Goal: Information Seeking & Learning: Learn about a topic

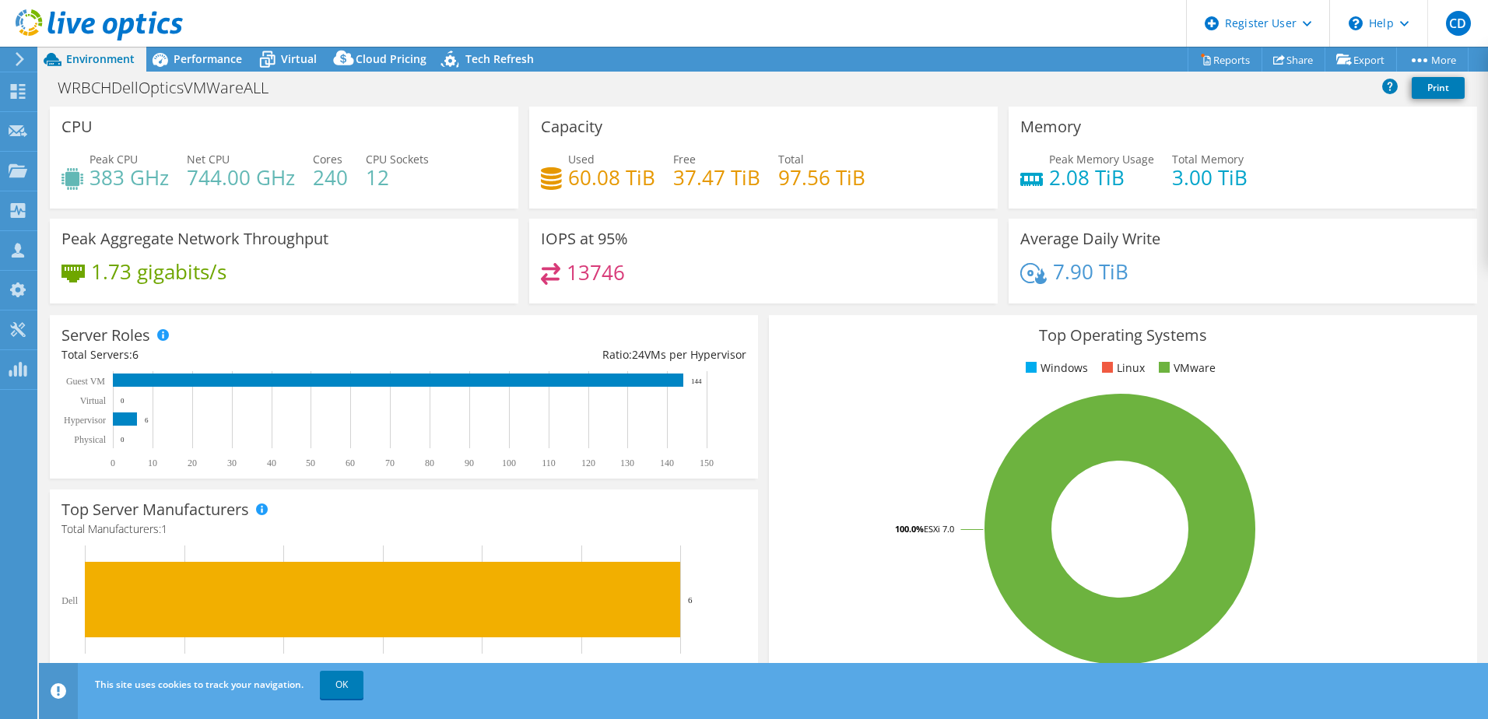
select select "USD"
click at [97, 60] on span "Environment" at bounding box center [100, 58] width 68 height 15
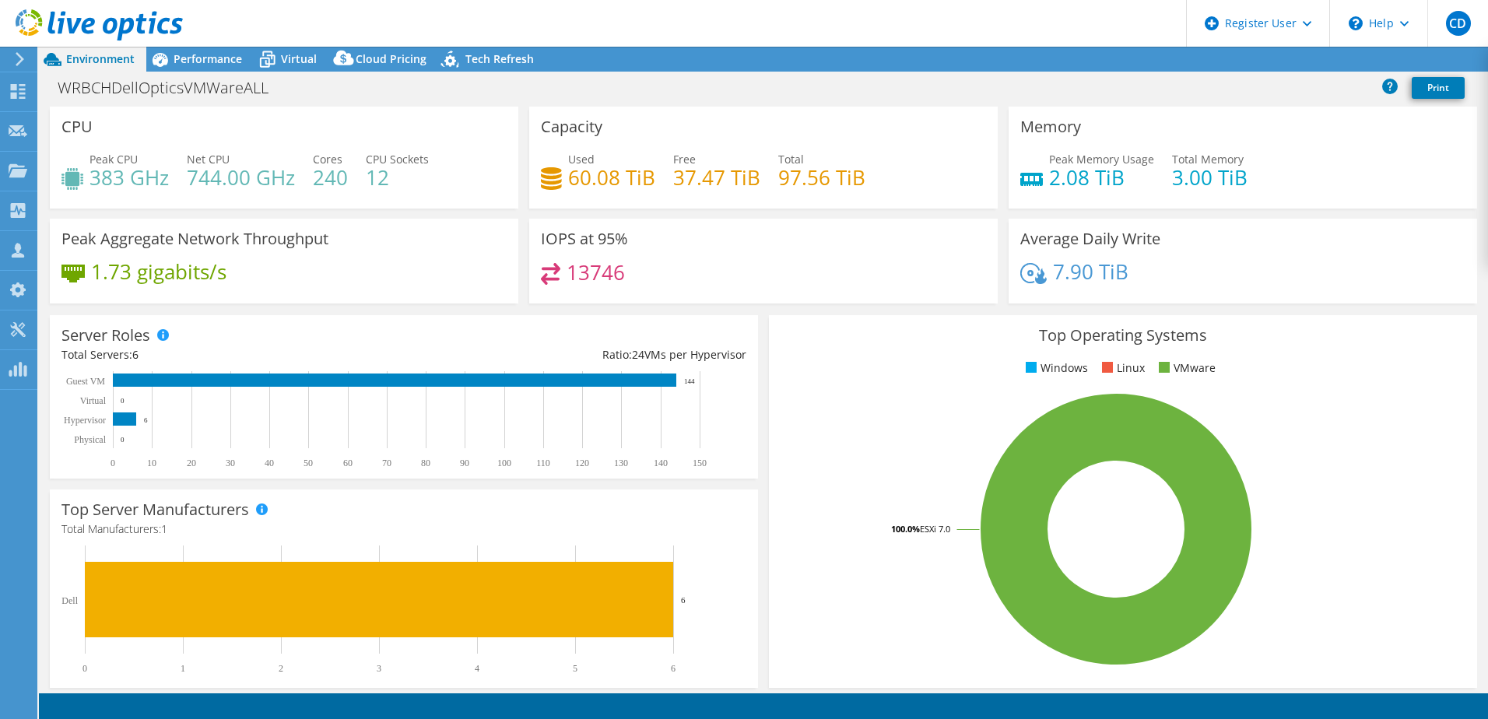
select select "USD"
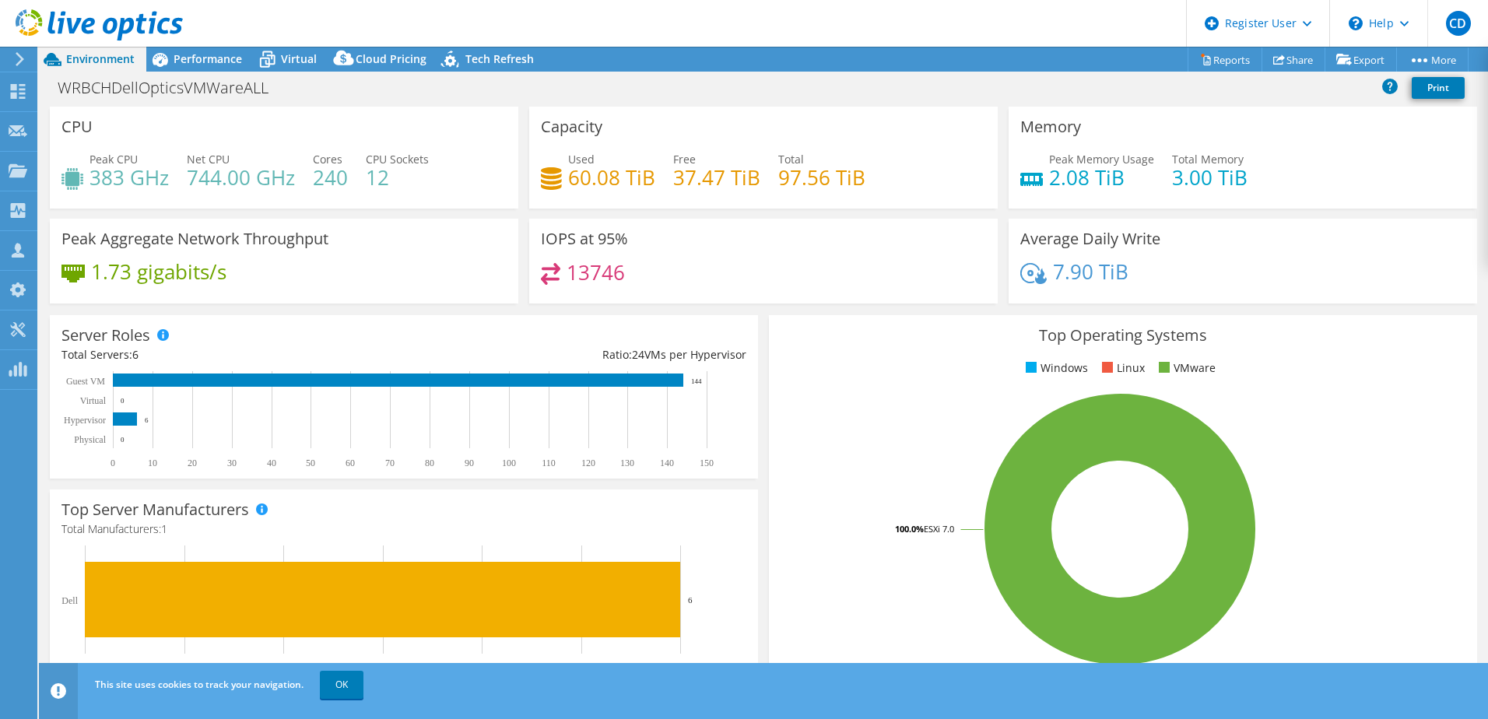
click at [93, 30] on icon at bounding box center [99, 25] width 167 height 32
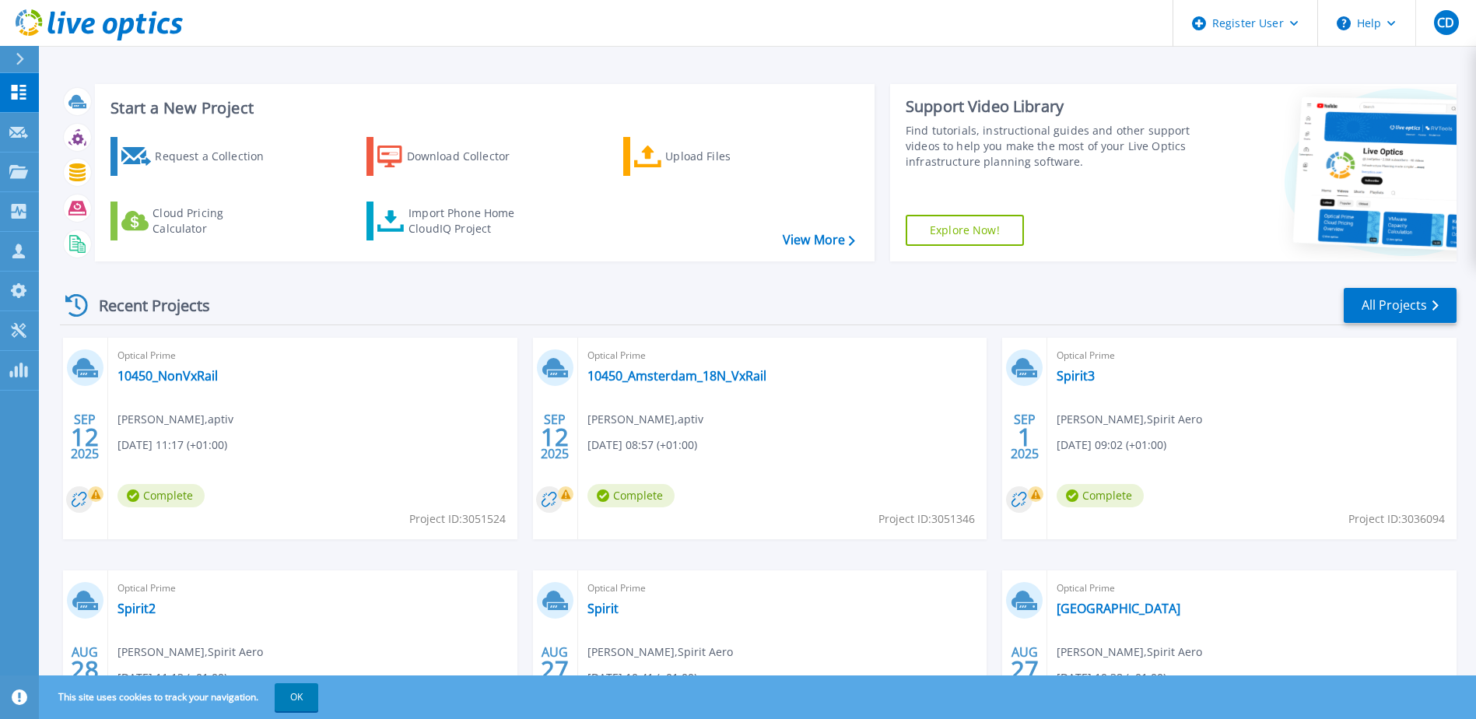
click at [963, 237] on link "Explore Now!" at bounding box center [965, 230] width 118 height 31
click at [1368, 304] on link "All Projects" at bounding box center [1400, 305] width 113 height 35
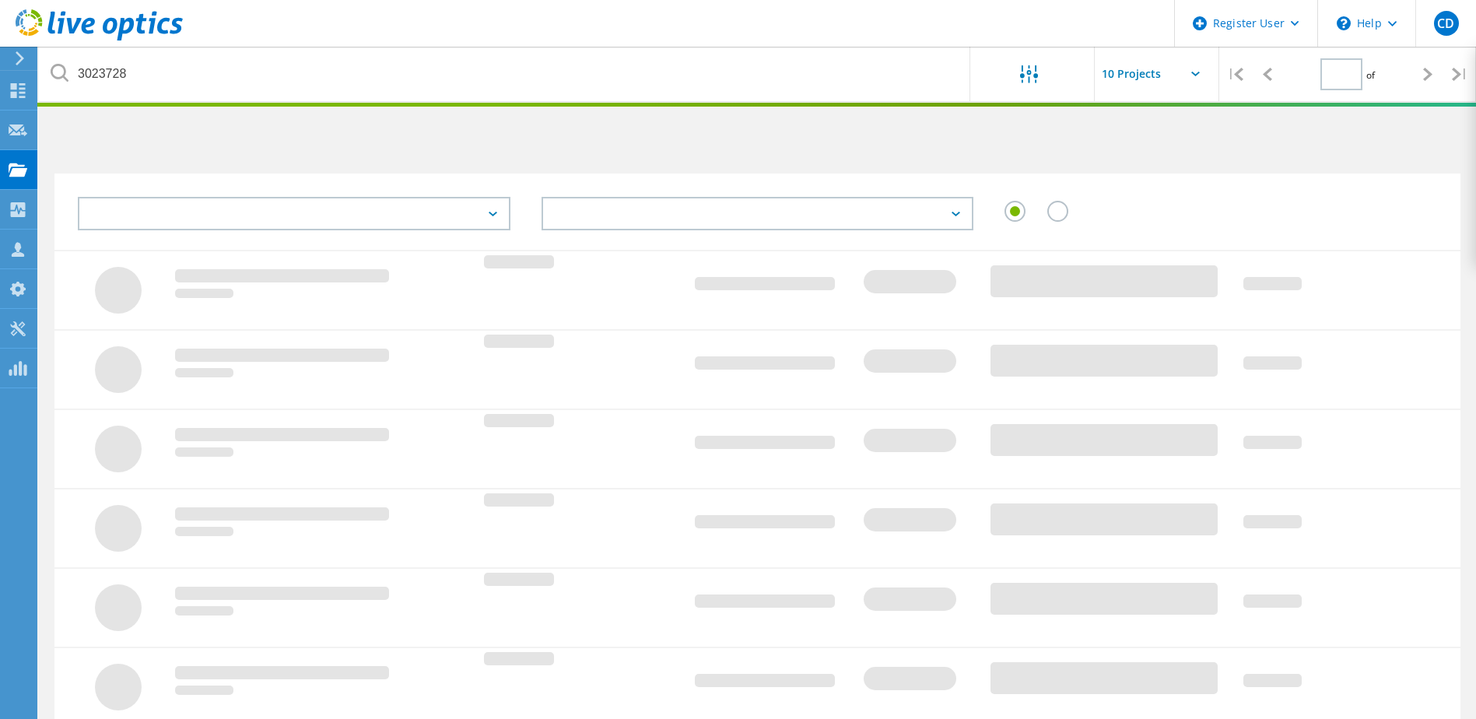
type input "1"
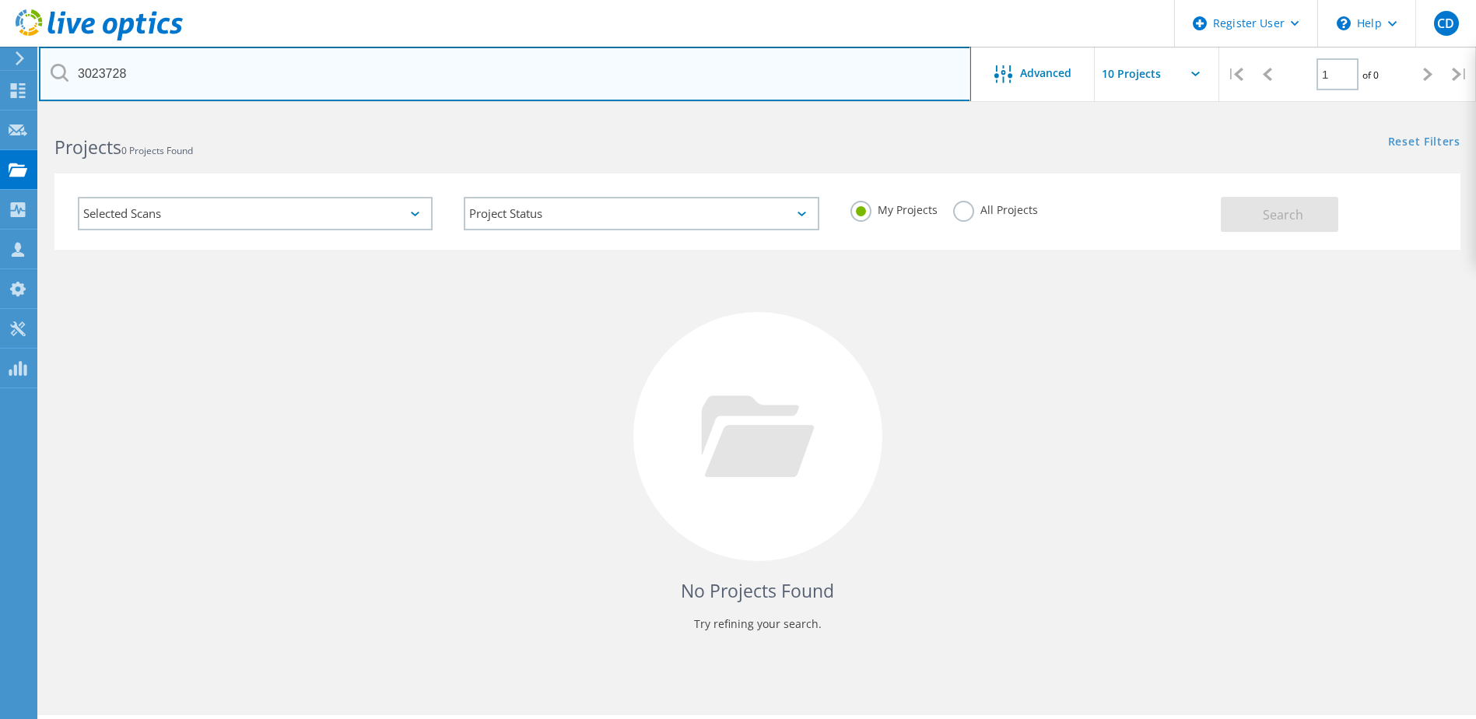
click at [203, 82] on input "3023728" at bounding box center [505, 74] width 932 height 54
drag, startPoint x: 203, startPoint y: 79, endPoint x: 65, endPoint y: 67, distance: 139.1
click at [65, 67] on div "3023728" at bounding box center [505, 74] width 932 height 54
paste input "2961110"
type input "2961110"
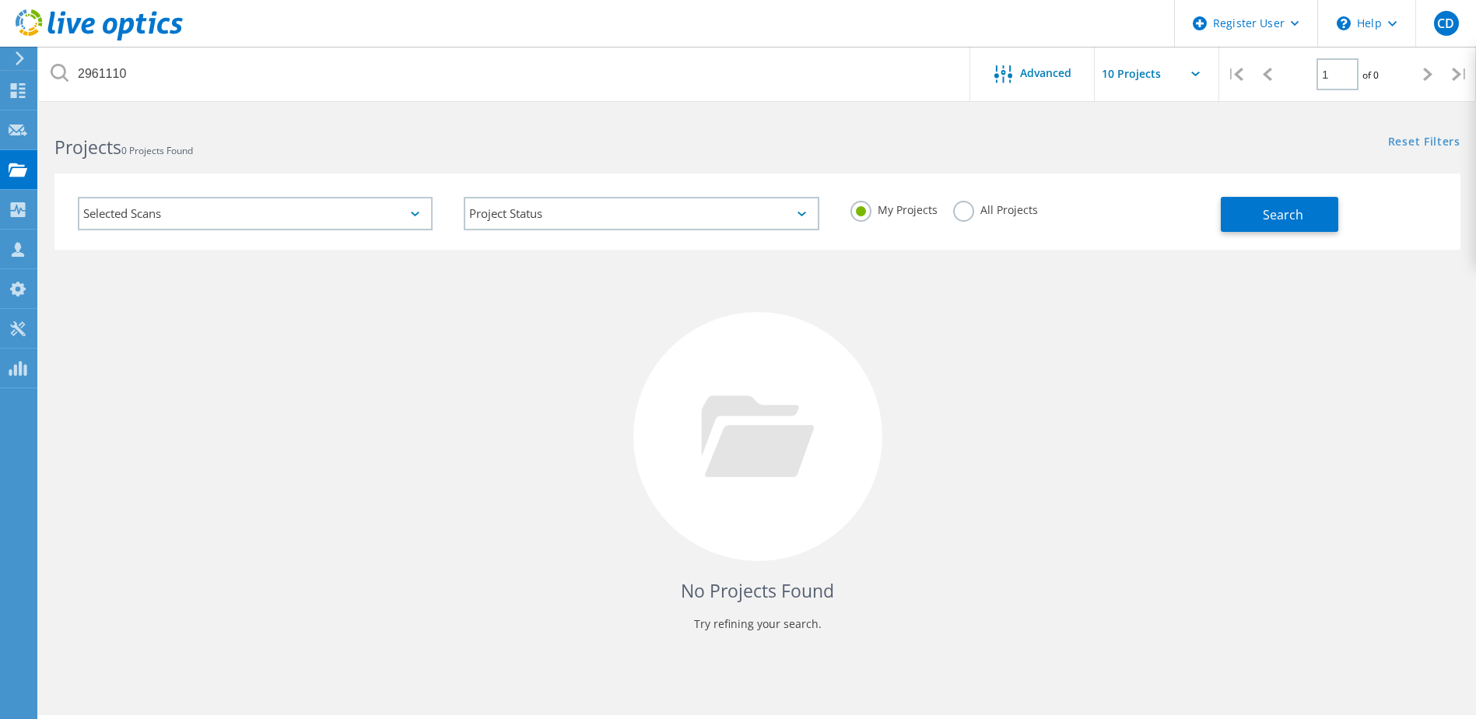
click at [967, 208] on label "All Projects" at bounding box center [995, 208] width 85 height 15
click at [0, 0] on input "All Projects" at bounding box center [0, 0] width 0 height 0
click at [1263, 212] on span "Search" at bounding box center [1283, 214] width 40 height 17
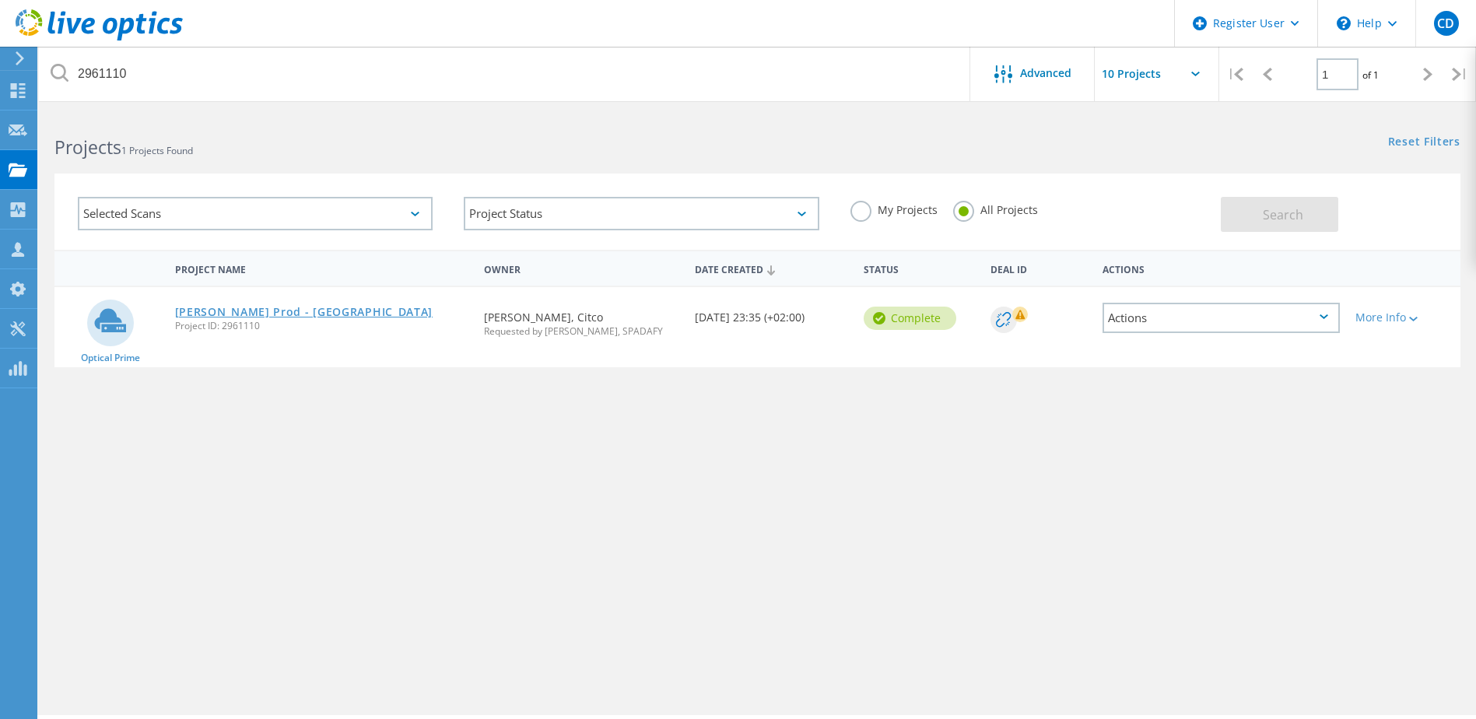
click at [210, 318] on link "[PERSON_NAME] Prod - [GEOGRAPHIC_DATA]" at bounding box center [304, 312] width 258 height 11
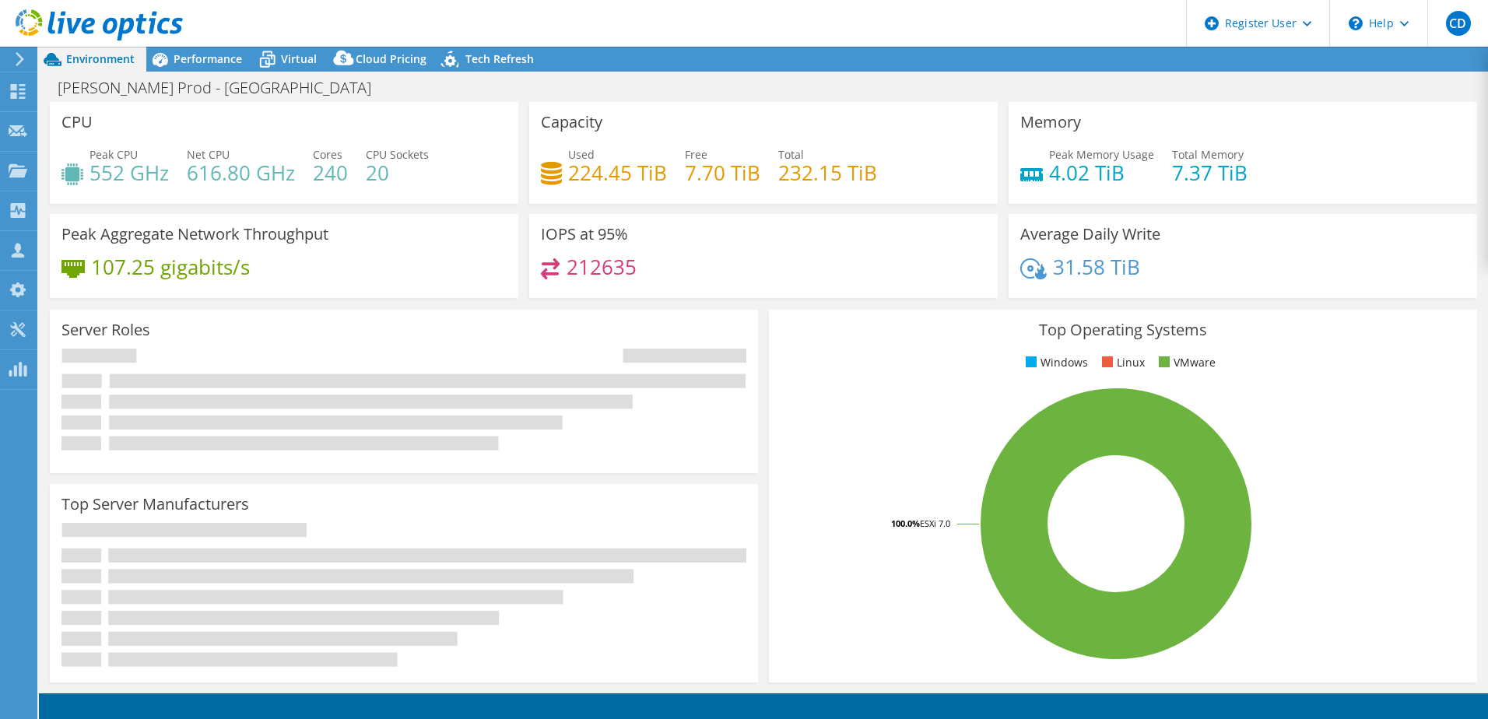
select select "[GEOGRAPHIC_DATA]"
select select "USD"
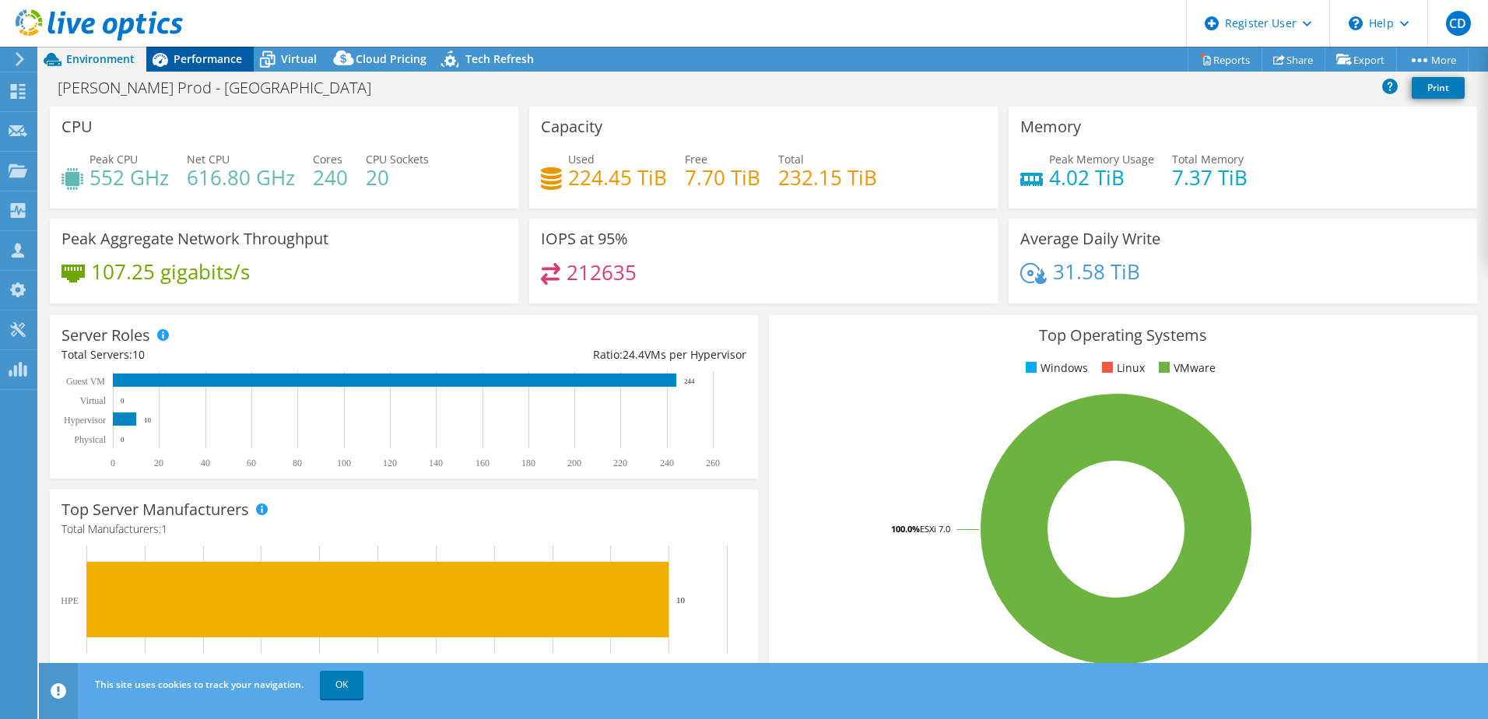
click at [188, 61] on span "Performance" at bounding box center [208, 58] width 68 height 15
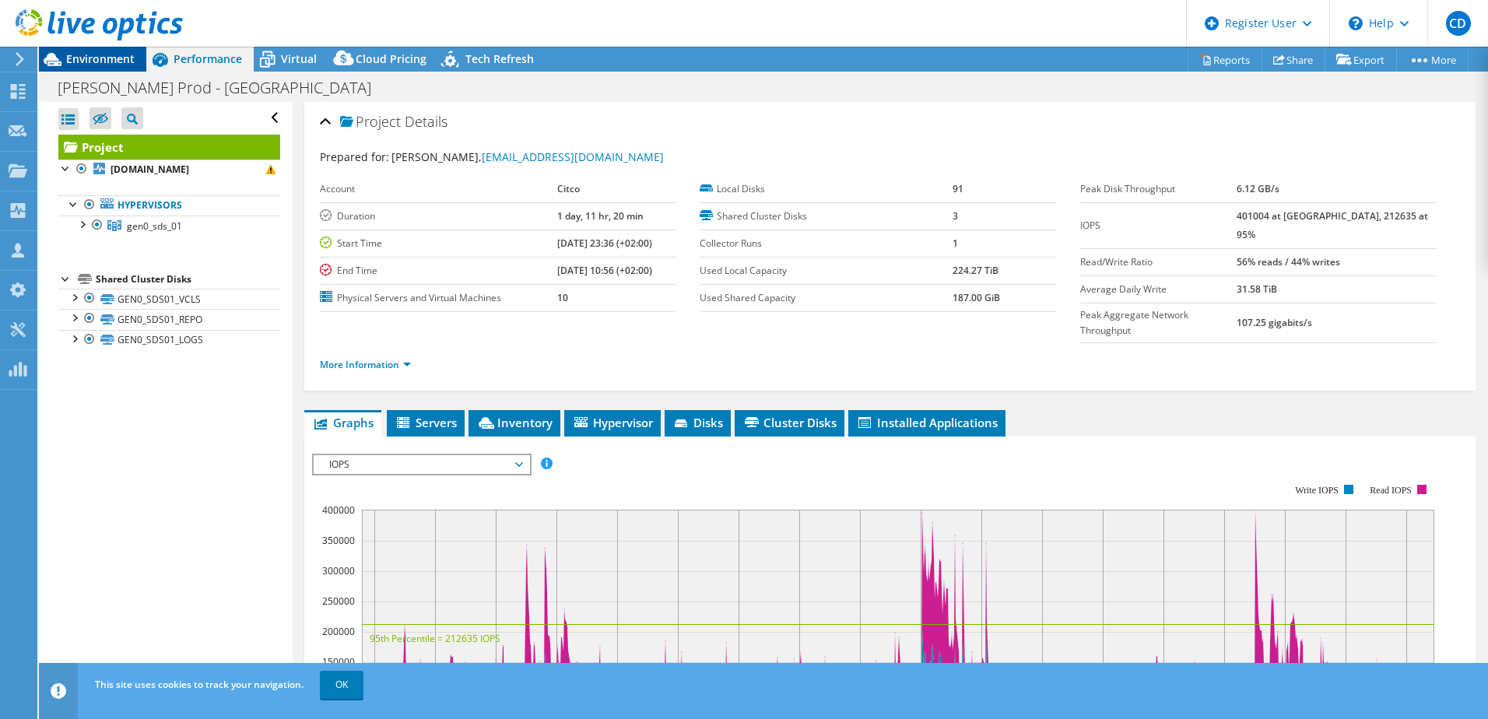
click at [80, 64] on span "Environment" at bounding box center [100, 58] width 68 height 15
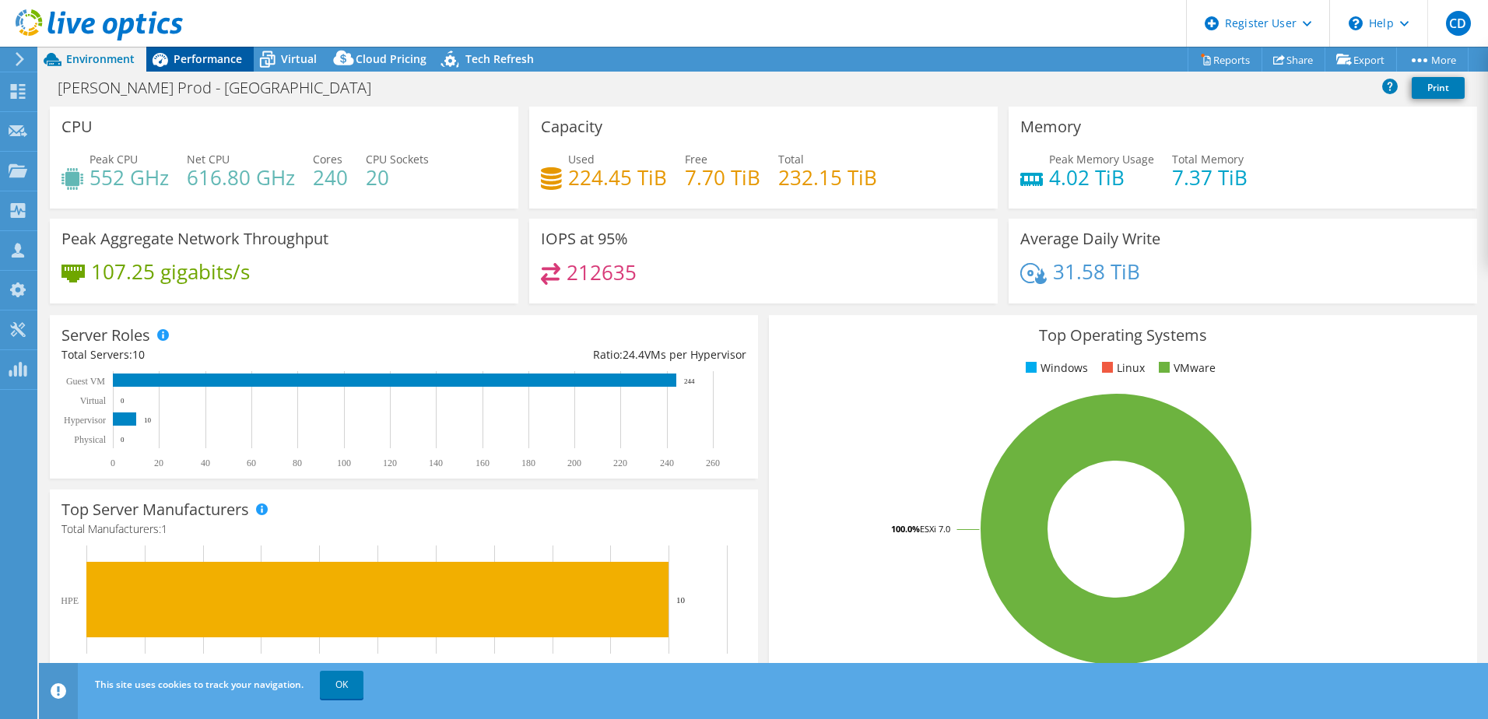
click at [181, 56] on span "Performance" at bounding box center [208, 58] width 68 height 15
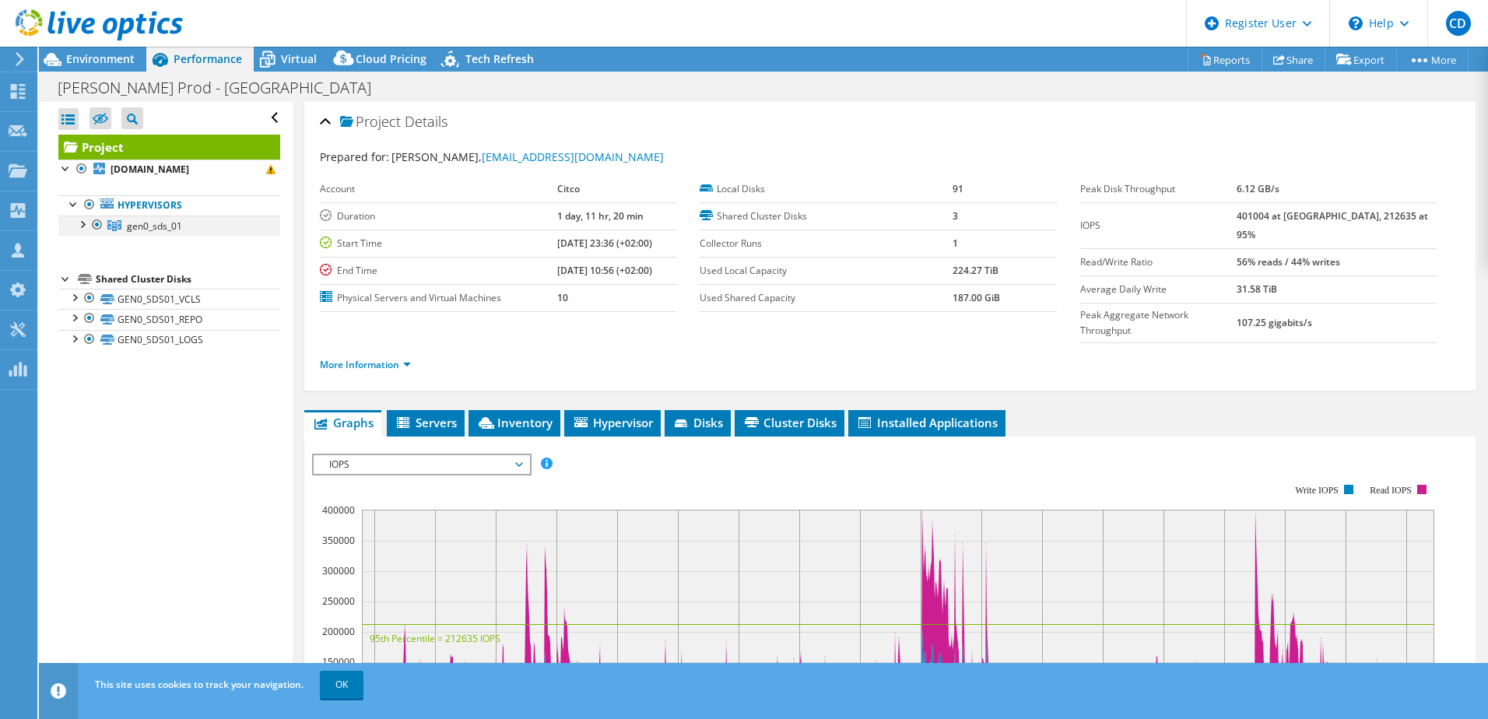
click at [83, 222] on div at bounding box center [82, 224] width 16 height 16
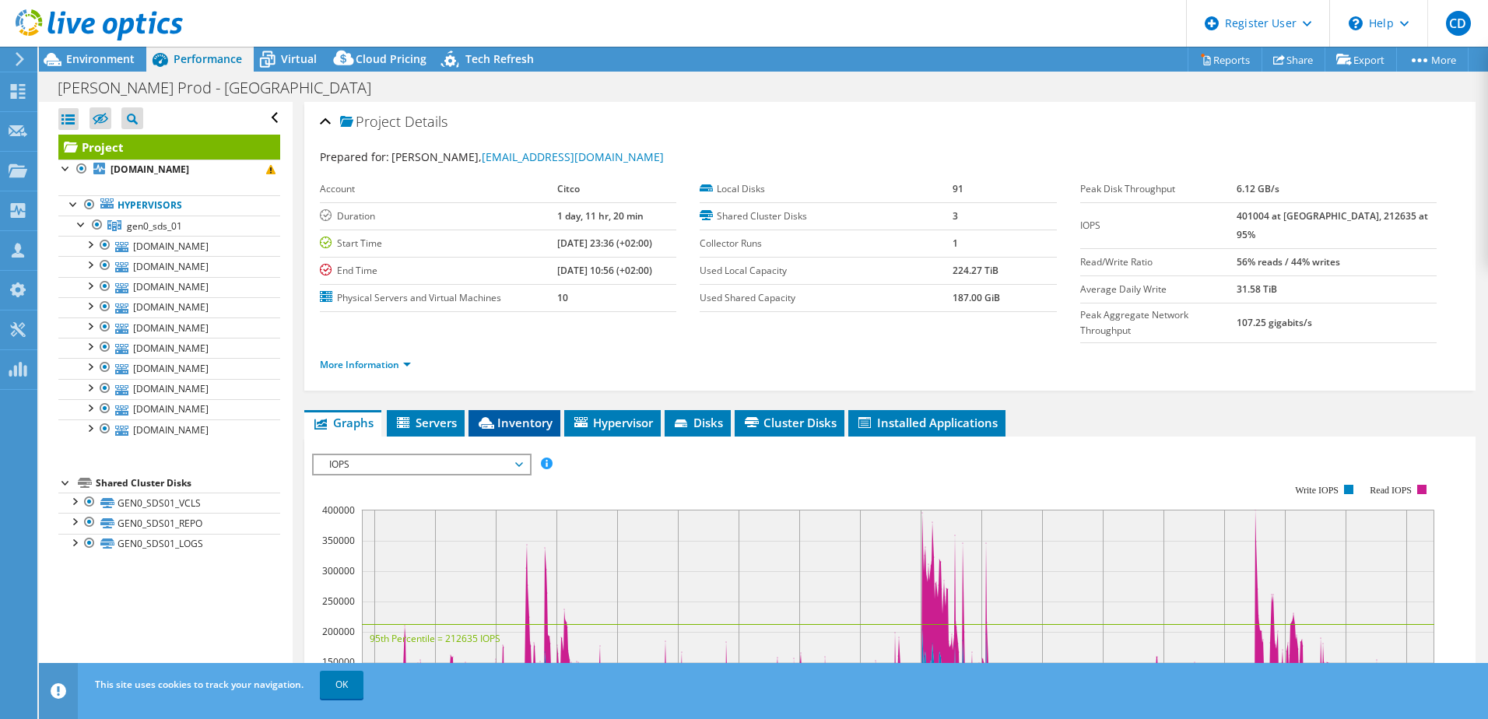
click at [541, 415] on span "Inventory" at bounding box center [514, 423] width 76 height 16
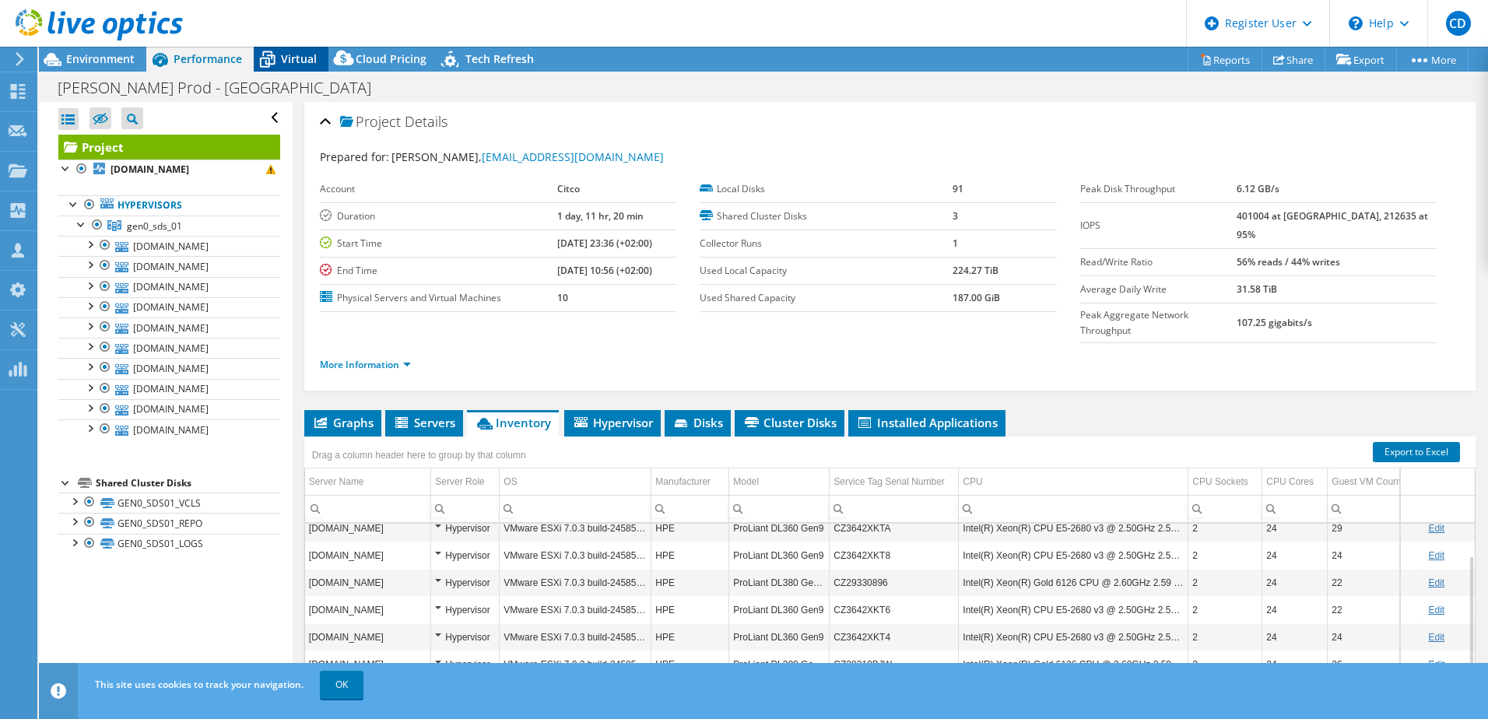
click at [286, 52] on span "Virtual" at bounding box center [299, 58] width 36 height 15
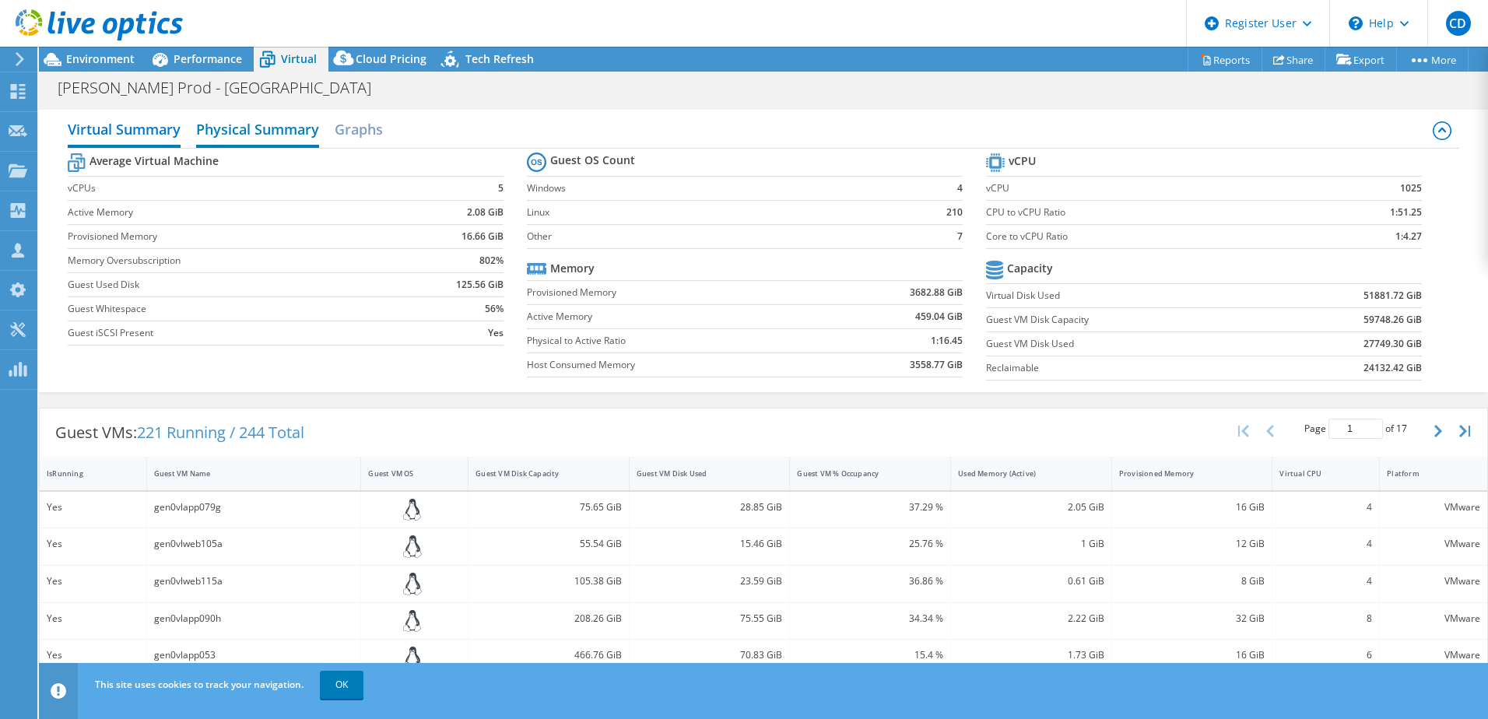
click at [277, 134] on h2 "Physical Summary" at bounding box center [257, 131] width 123 height 34
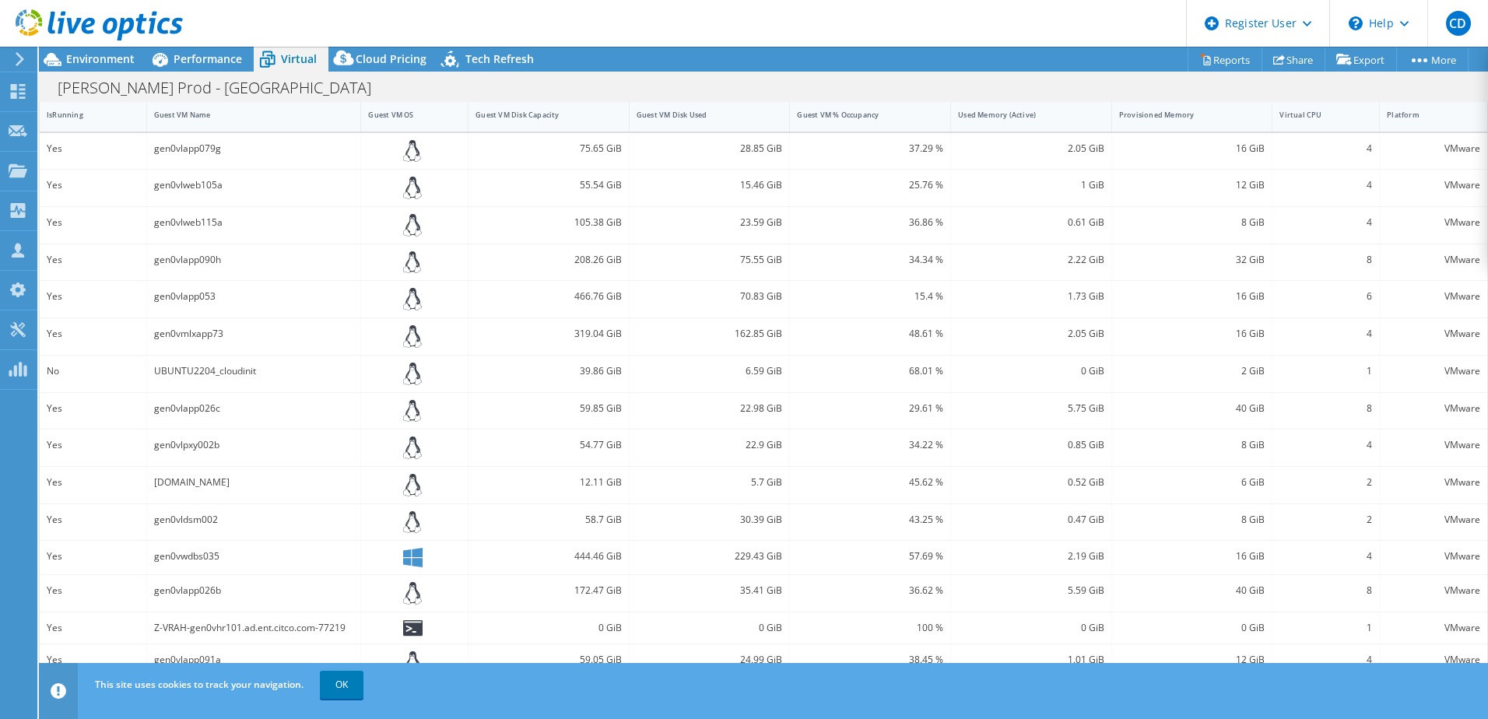
scroll to position [212, 0]
drag, startPoint x: 156, startPoint y: 631, endPoint x: 318, endPoint y: 624, distance: 162.0
click at [318, 624] on div "Z-VRAH-gen0vhr101.ad.ent.citco.com-77219" at bounding box center [254, 627] width 200 height 17
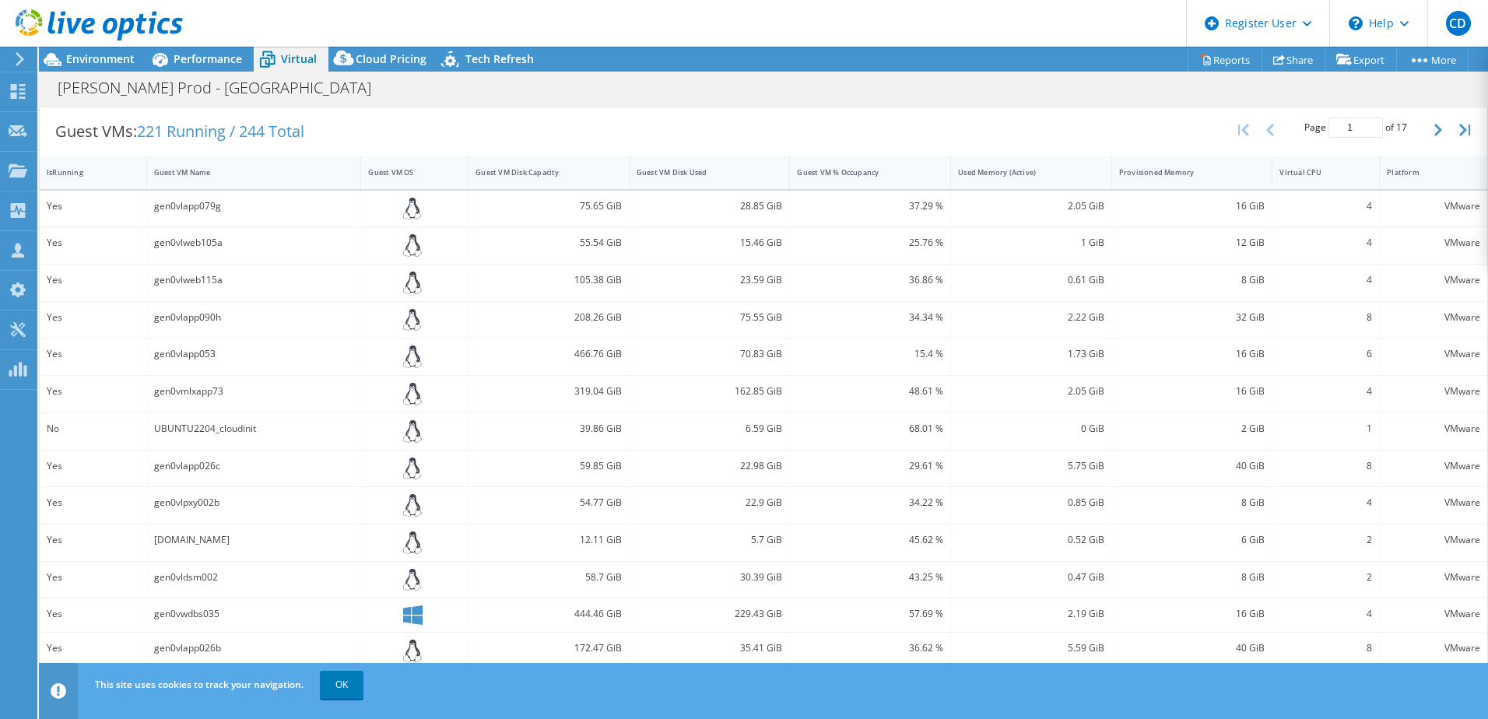
scroll to position [57, 0]
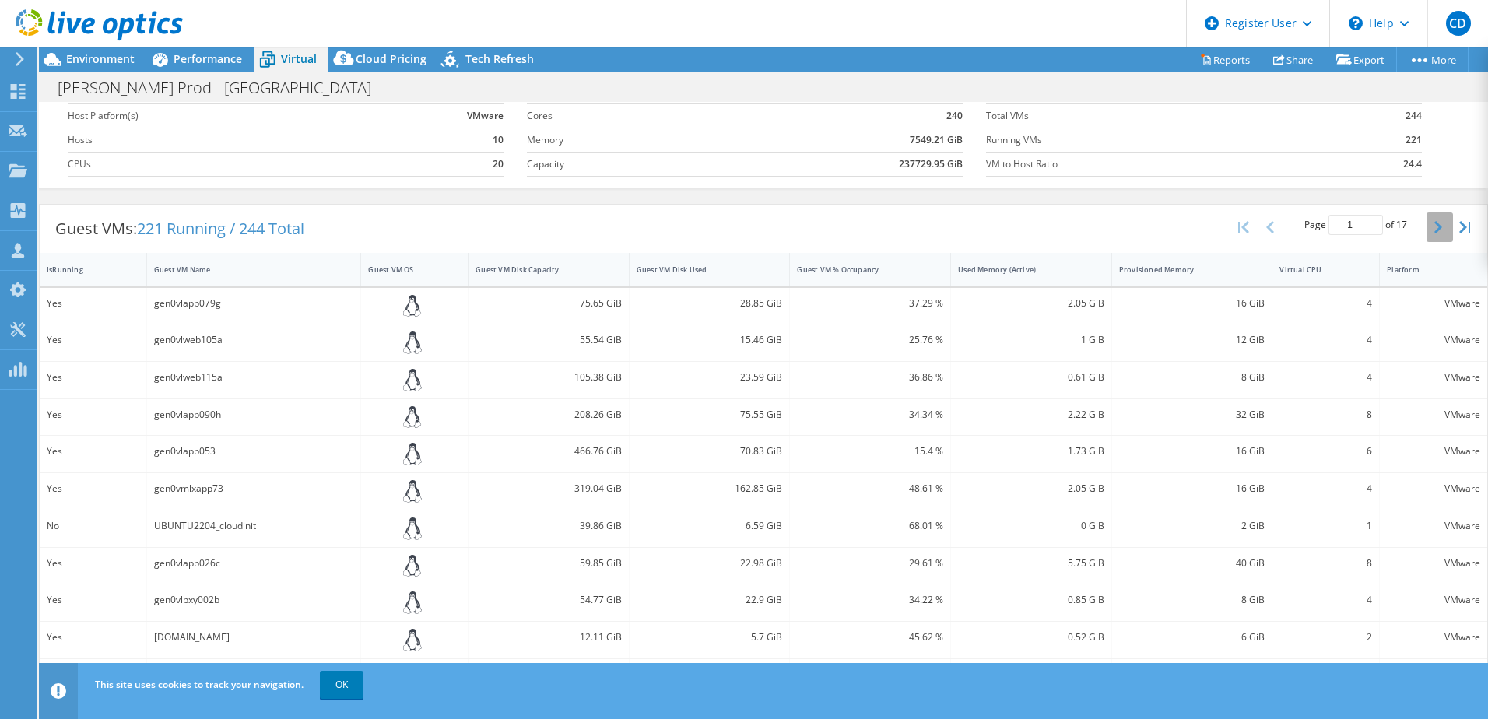
click at [1427, 233] on button "button" at bounding box center [1440, 227] width 26 height 30
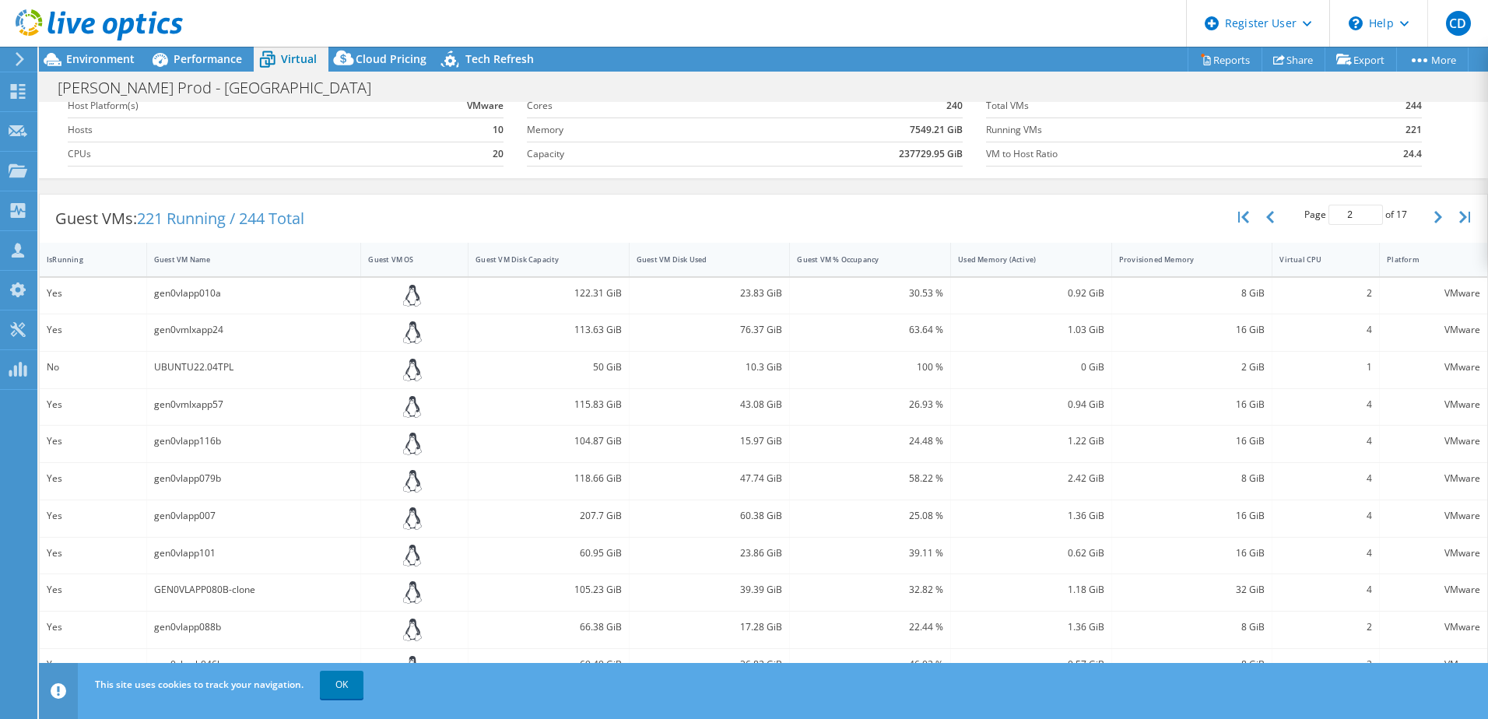
scroll to position [65, 0]
click at [1434, 220] on icon "button" at bounding box center [1438, 219] width 8 height 12
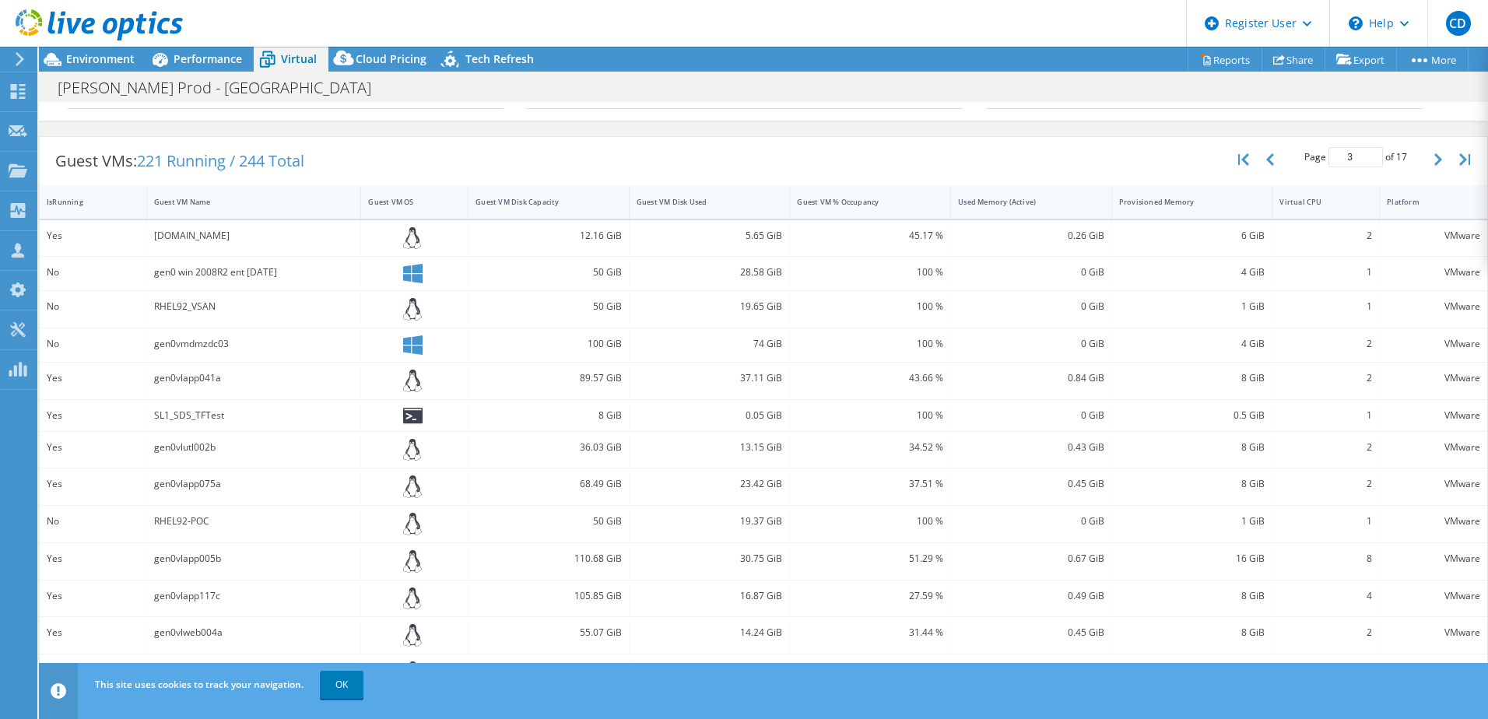
scroll to position [2, 0]
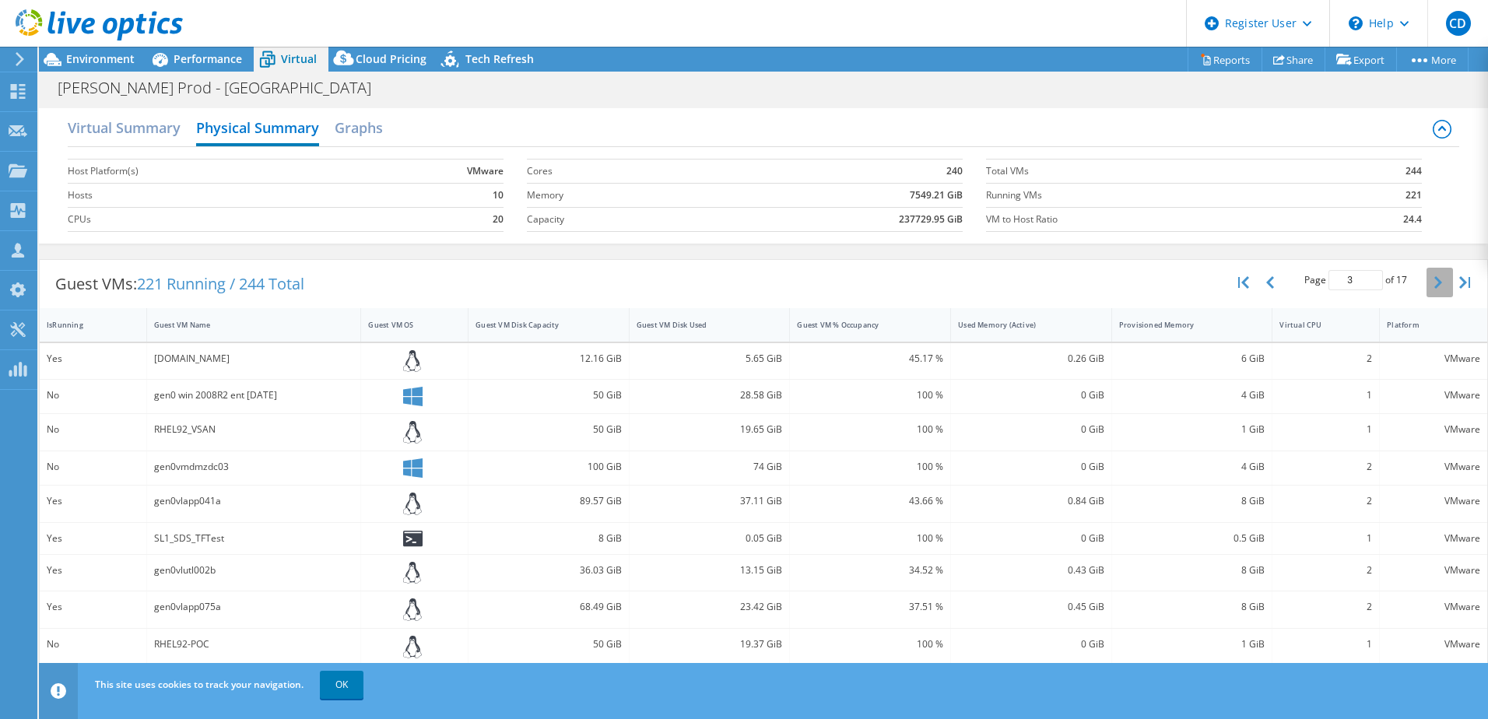
click at [1434, 278] on icon "button" at bounding box center [1438, 282] width 8 height 12
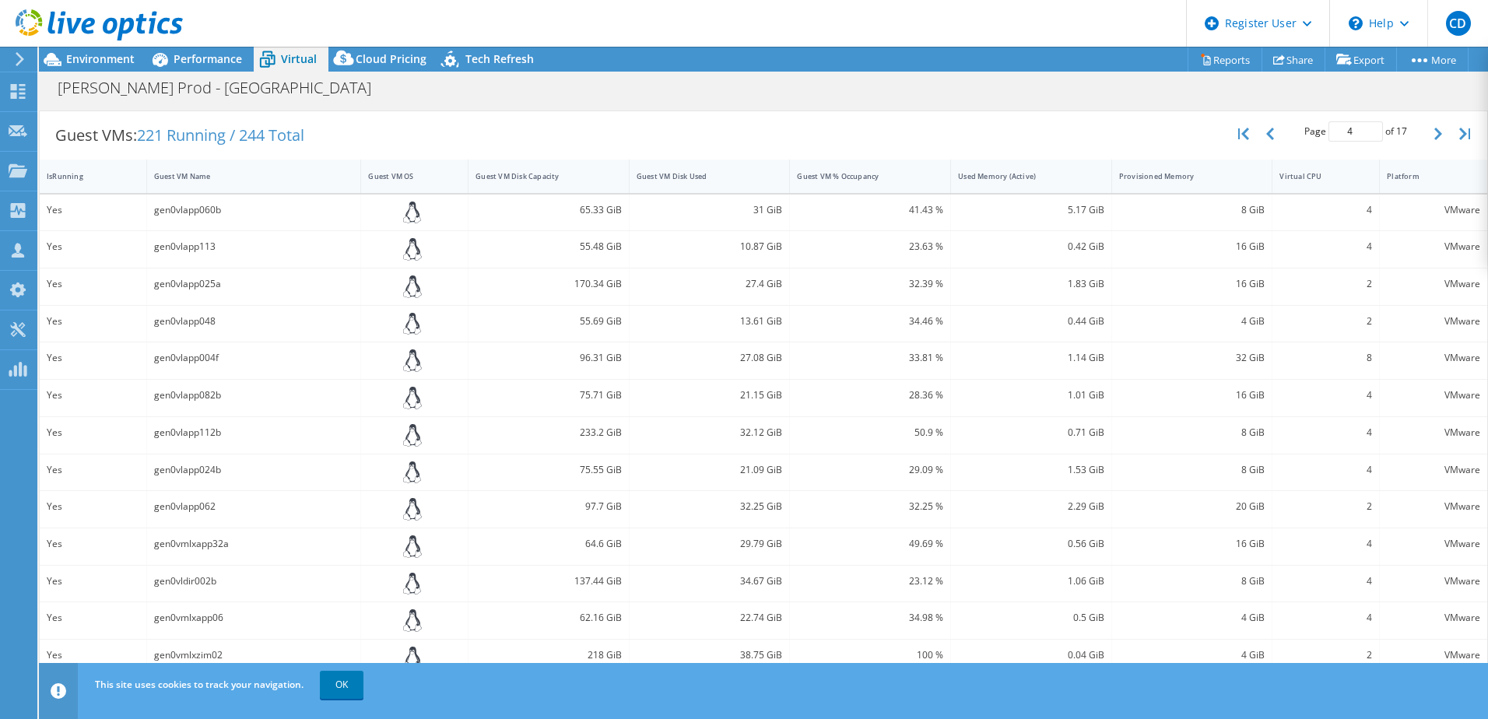
scroll to position [12, 0]
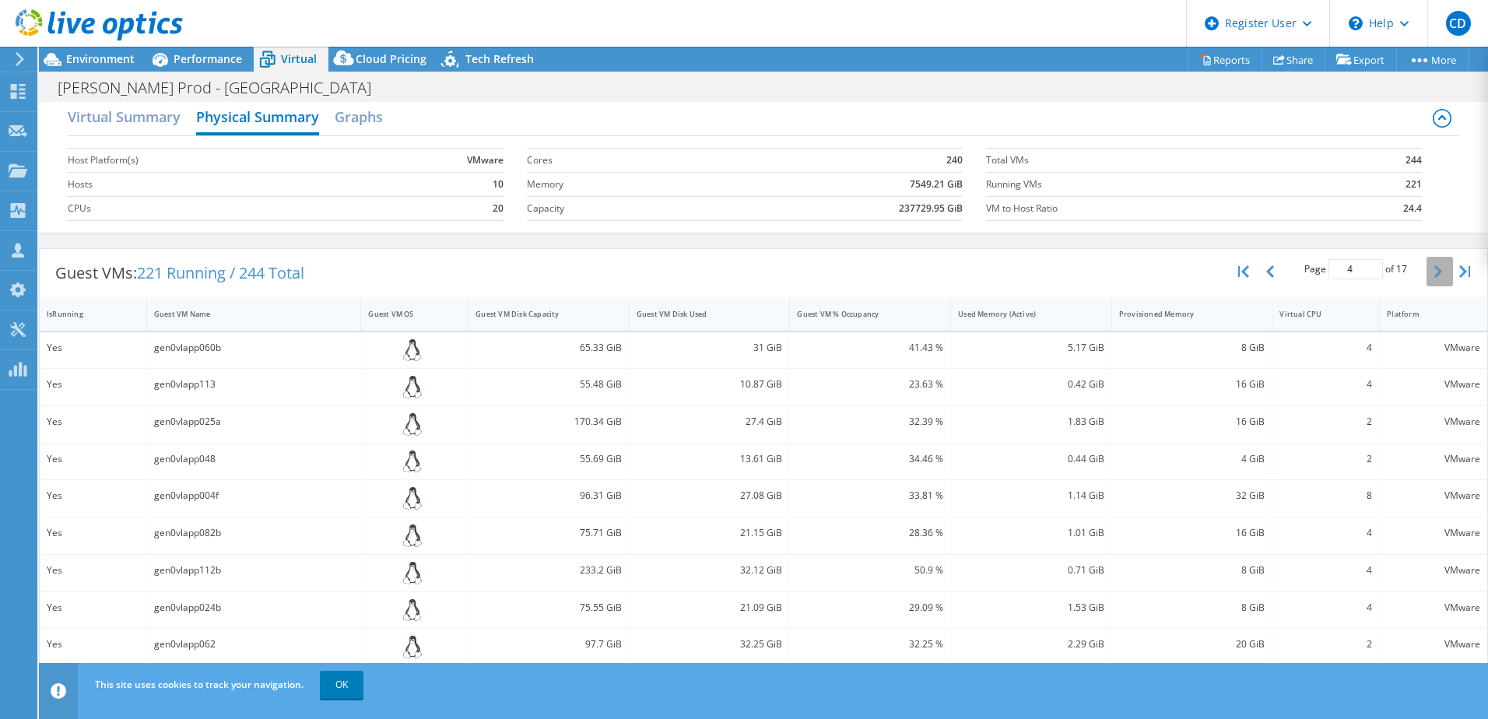
click at [1427, 279] on button "button" at bounding box center [1440, 272] width 26 height 30
click at [1427, 262] on button "button" at bounding box center [1440, 272] width 26 height 30
type input "6"
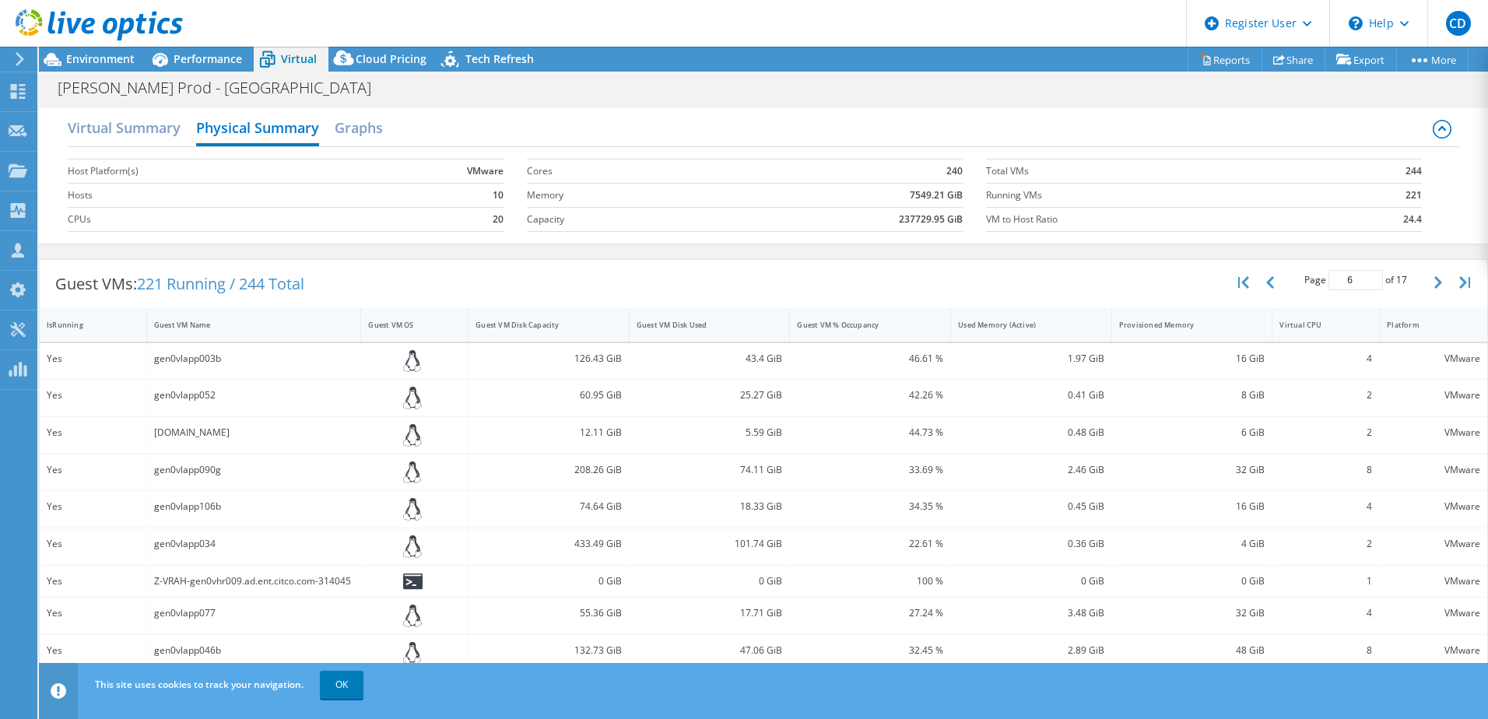
scroll to position [0, 0]
click at [145, 143] on h2 "Virtual Summary" at bounding box center [124, 131] width 113 height 34
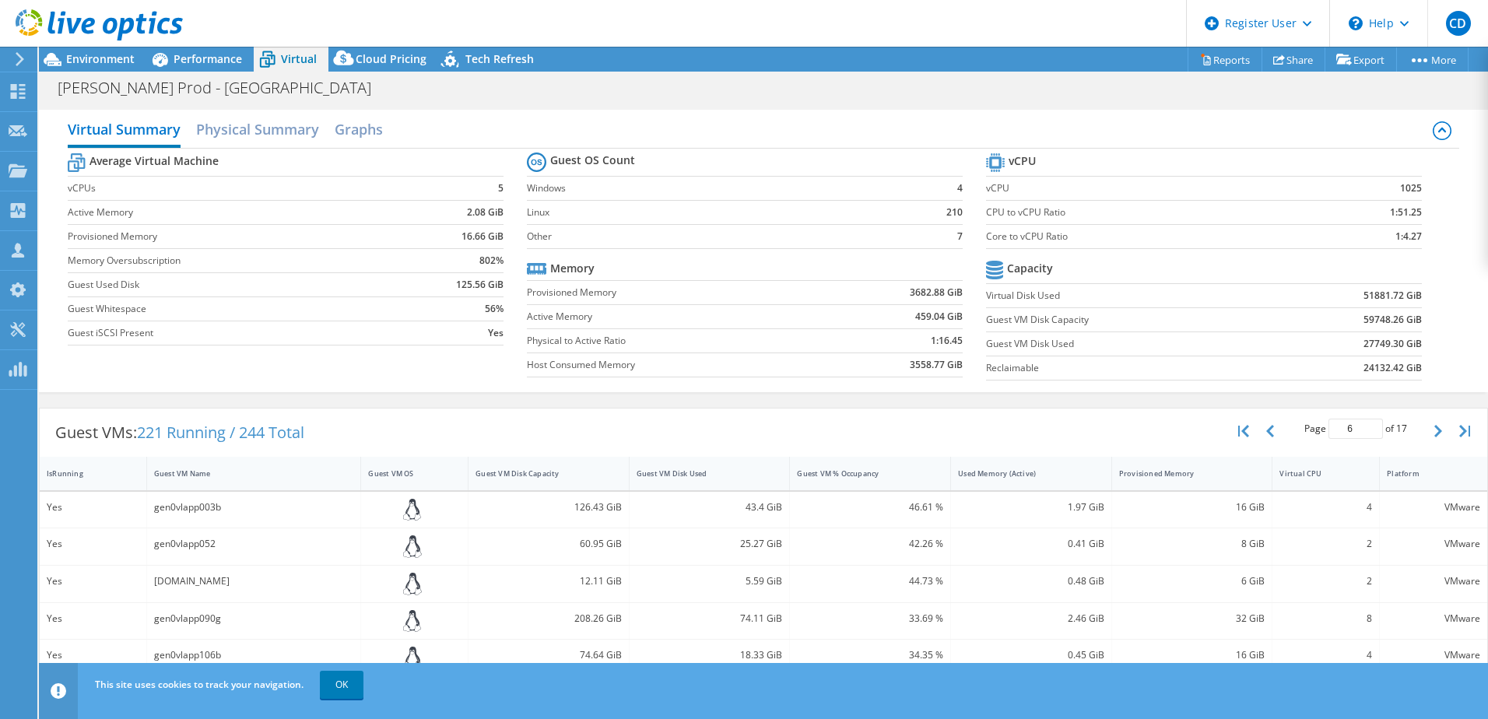
drag, startPoint x: 398, startPoint y: 42, endPoint x: 727, endPoint y: 28, distance: 329.5
click at [727, 28] on header "CD Dell User [PERSON_NAME] [PERSON_NAME][EMAIL_ADDRESS][DOMAIN_NAME] Dell My Pr…" at bounding box center [744, 23] width 1488 height 47
click at [279, 137] on h2 "Physical Summary" at bounding box center [257, 131] width 123 height 34
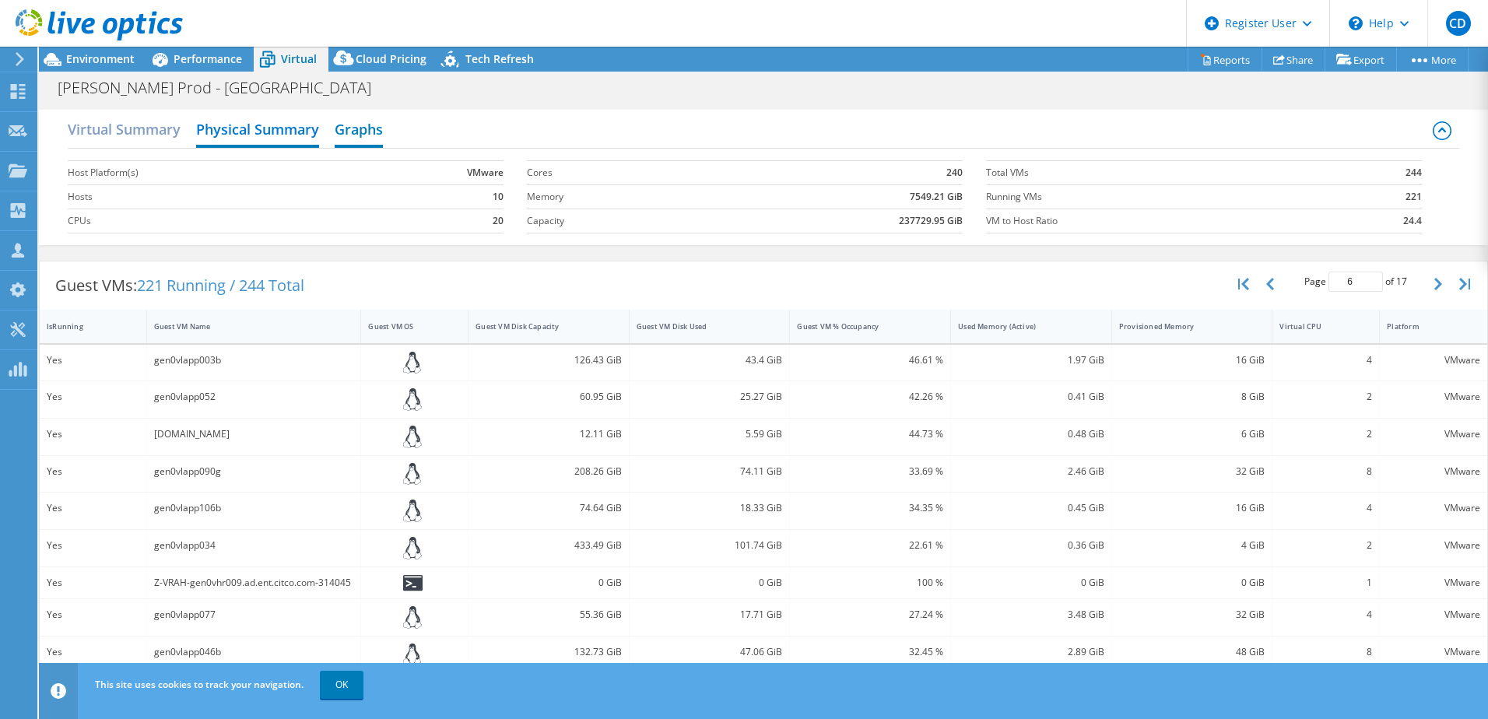
click at [368, 135] on h2 "Graphs" at bounding box center [359, 131] width 48 height 34
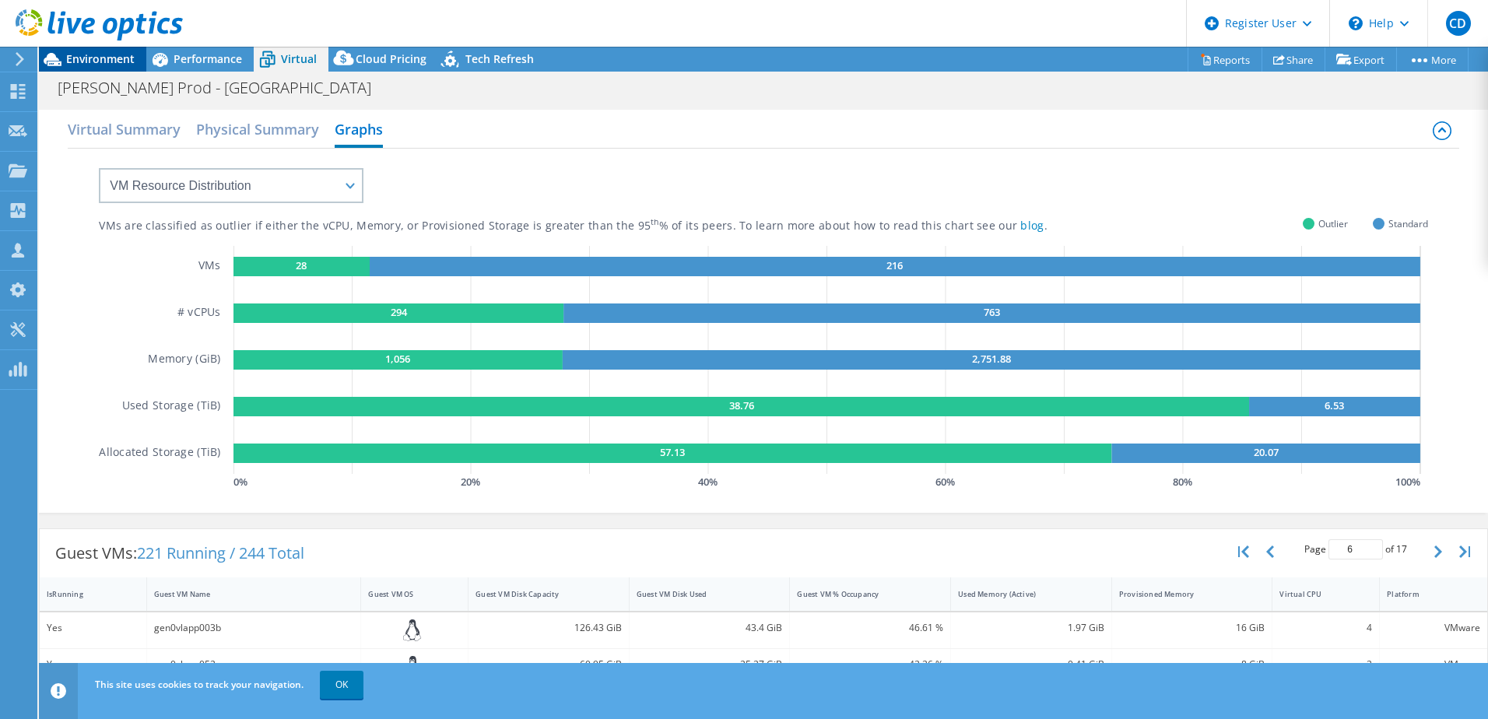
click at [111, 61] on span "Environment" at bounding box center [100, 58] width 68 height 15
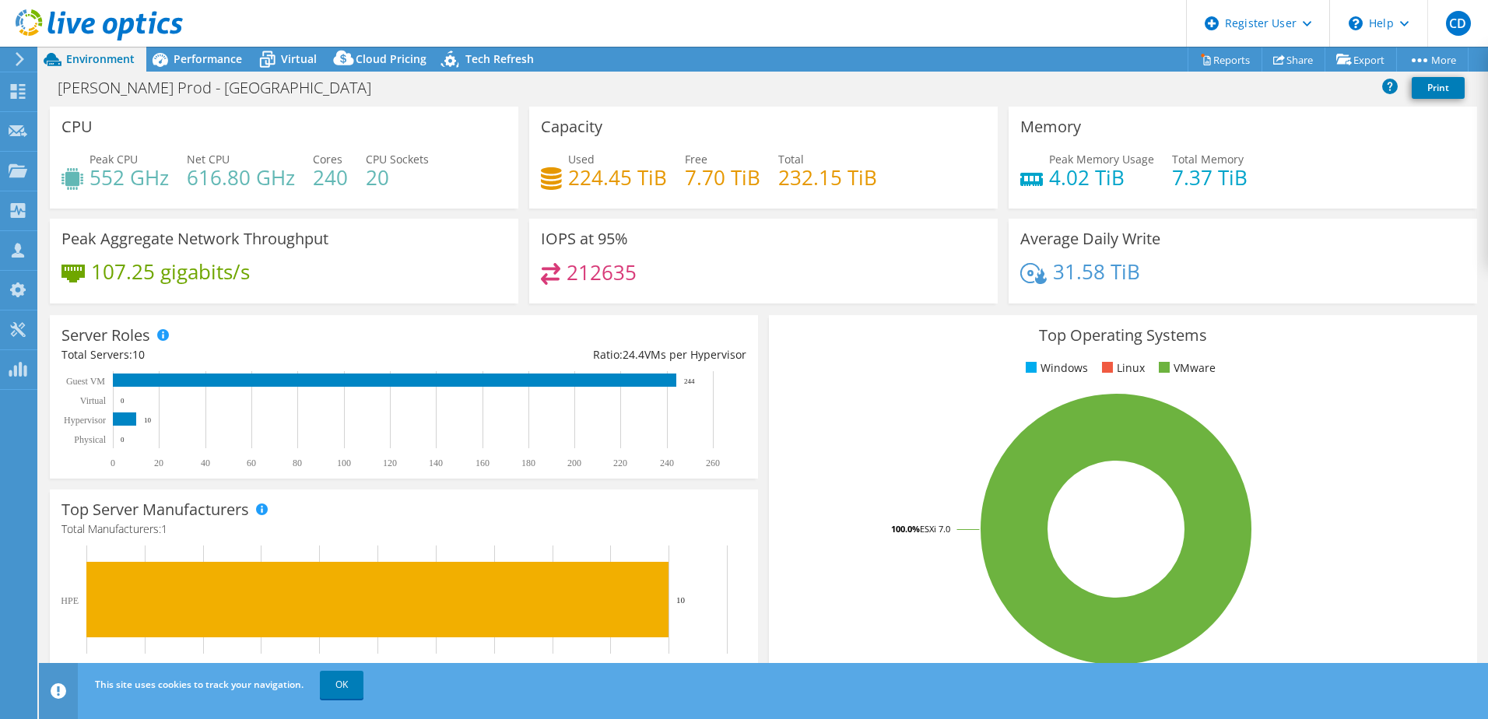
click at [625, 300] on div "IOPS at 95% 212635" at bounding box center [763, 261] width 468 height 85
click at [278, 340] on div "Server Roles Physical Servers represent bare metal servers that were targets of…" at bounding box center [404, 396] width 708 height 163
click at [869, 395] on rect at bounding box center [1116, 529] width 671 height 272
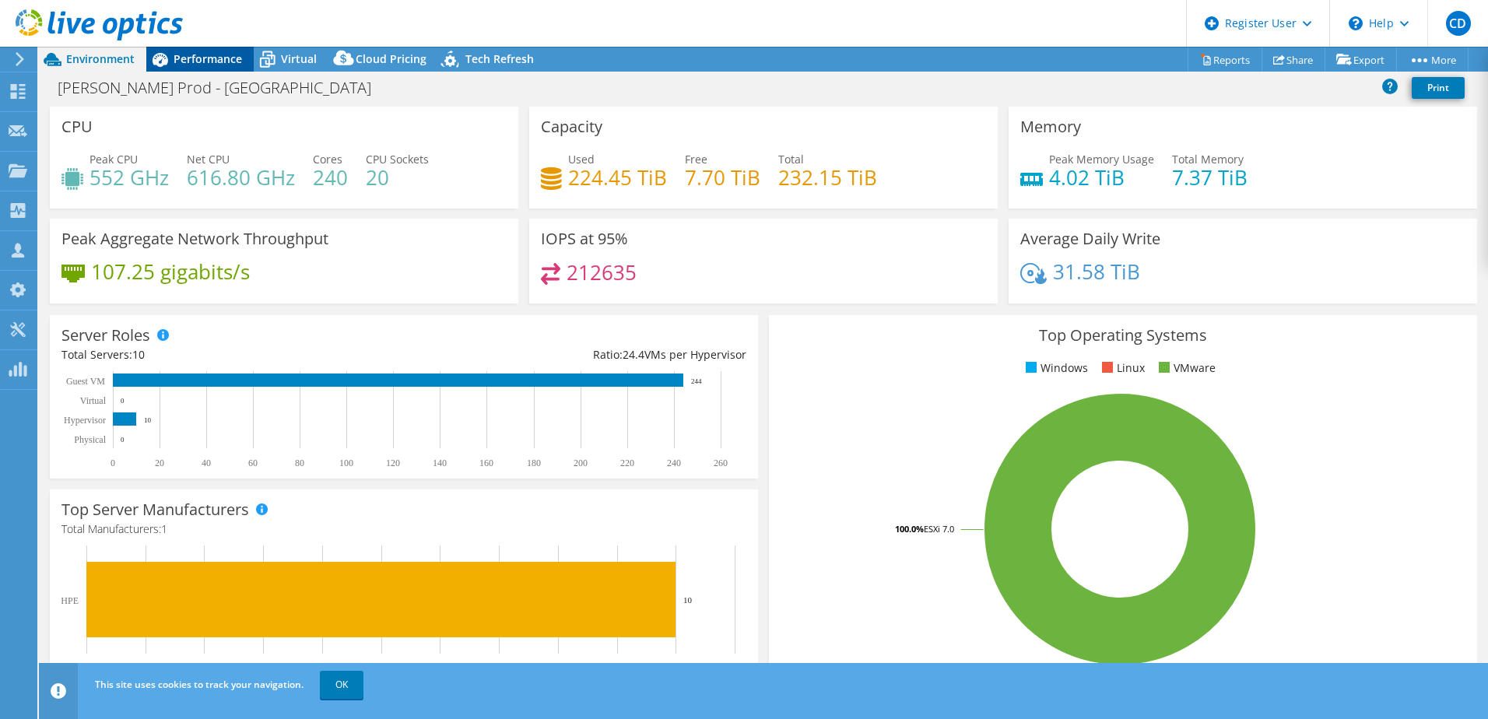
click at [187, 57] on span "Performance" at bounding box center [208, 58] width 68 height 15
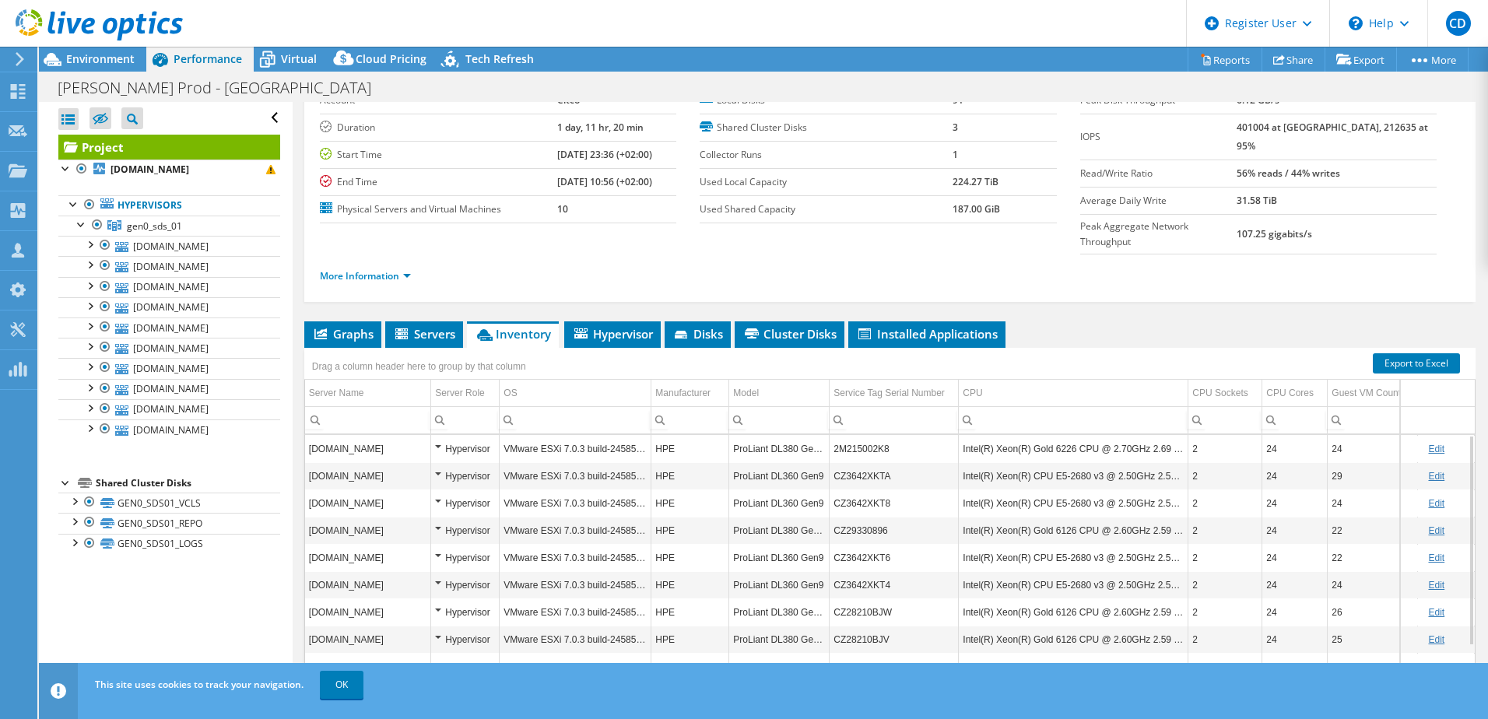
scroll to position [107, 0]
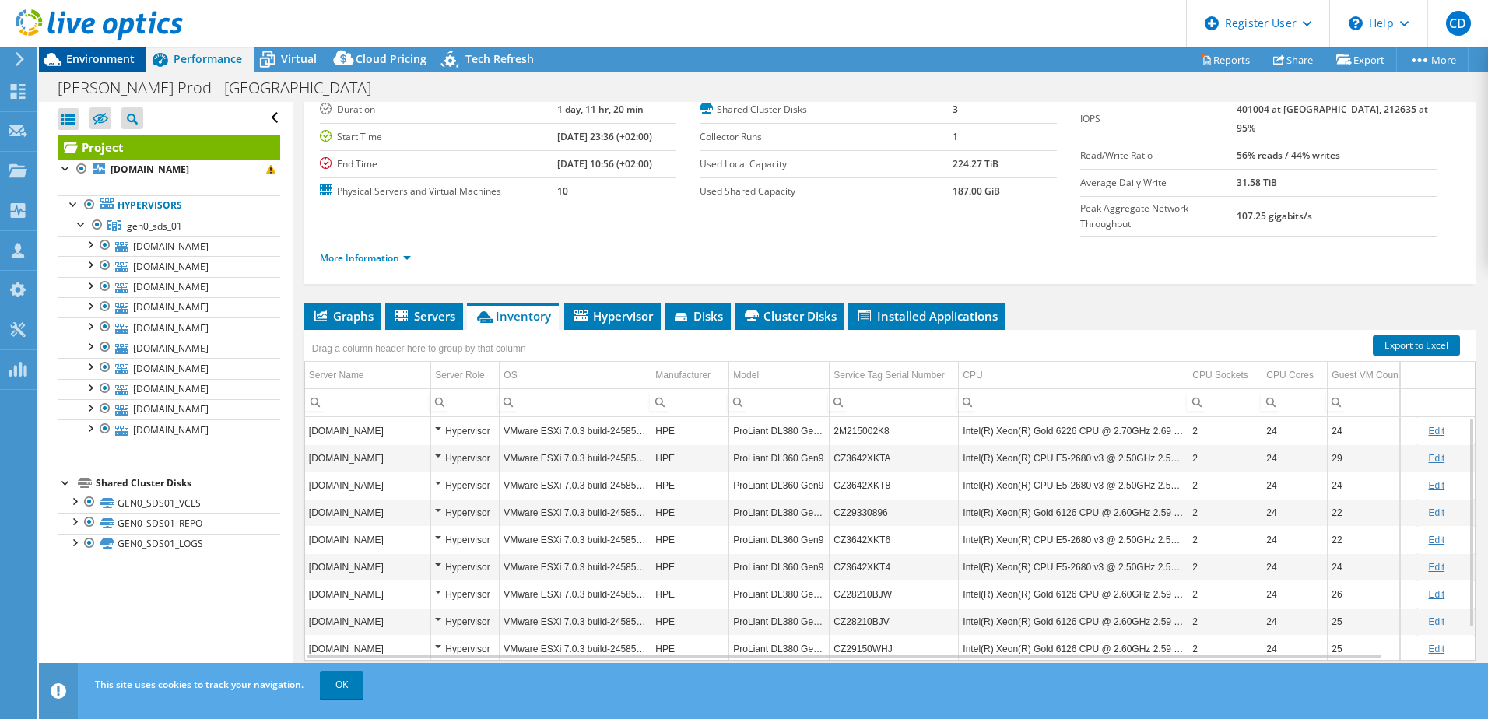
click at [89, 53] on span "Environment" at bounding box center [100, 58] width 68 height 15
